Goal: Browse casually: Explore the website without a specific task or goal

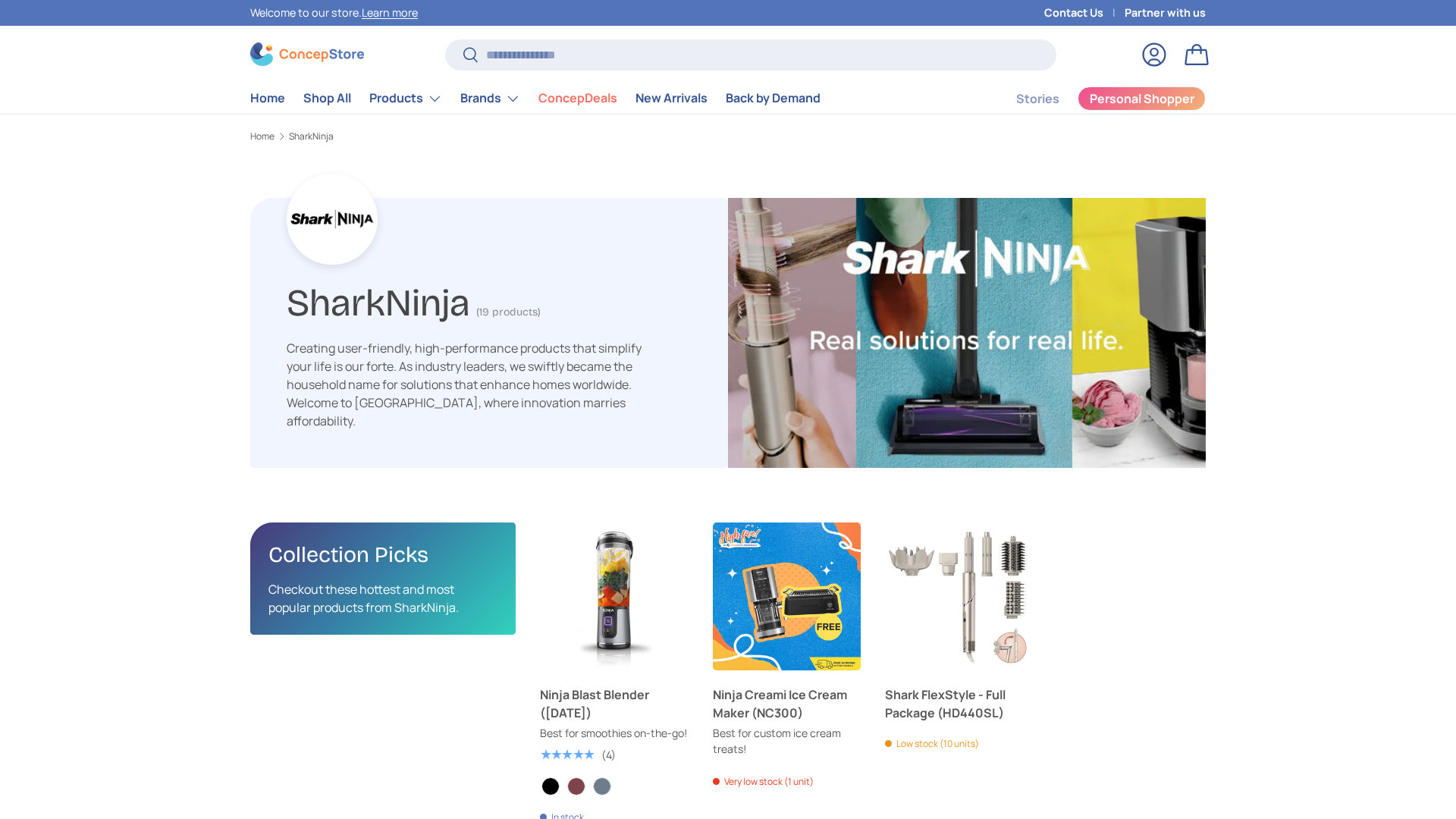
scroll to position [2417, 4944]
